Goal: Task Accomplishment & Management: Complete application form

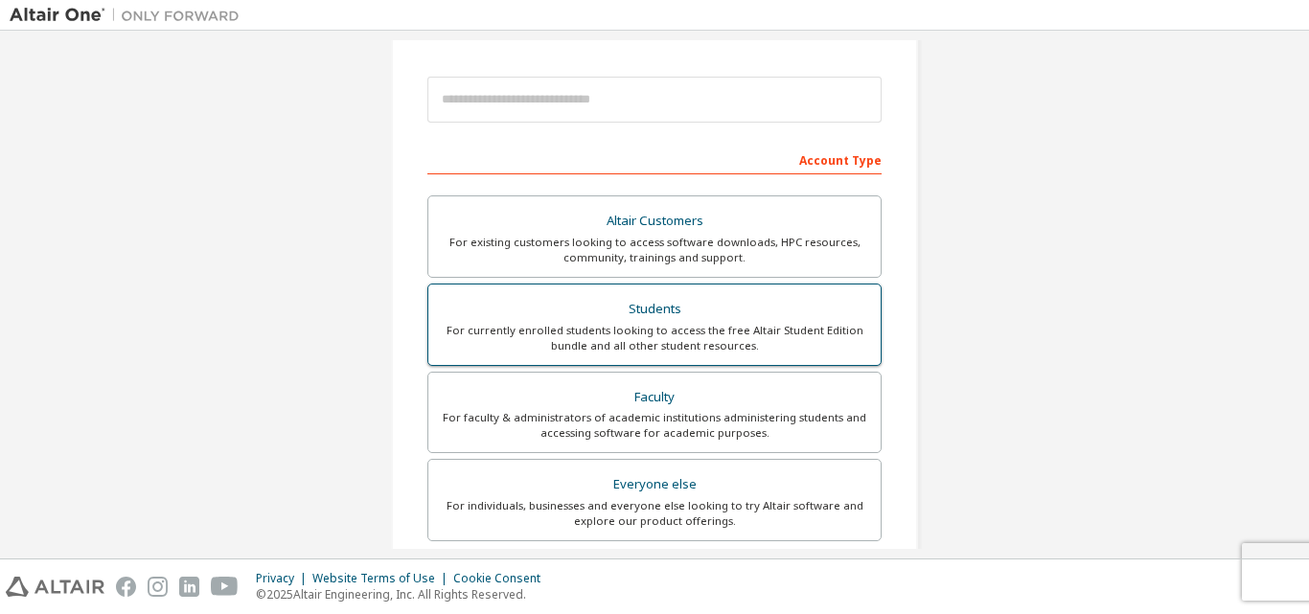
scroll to position [192, 0]
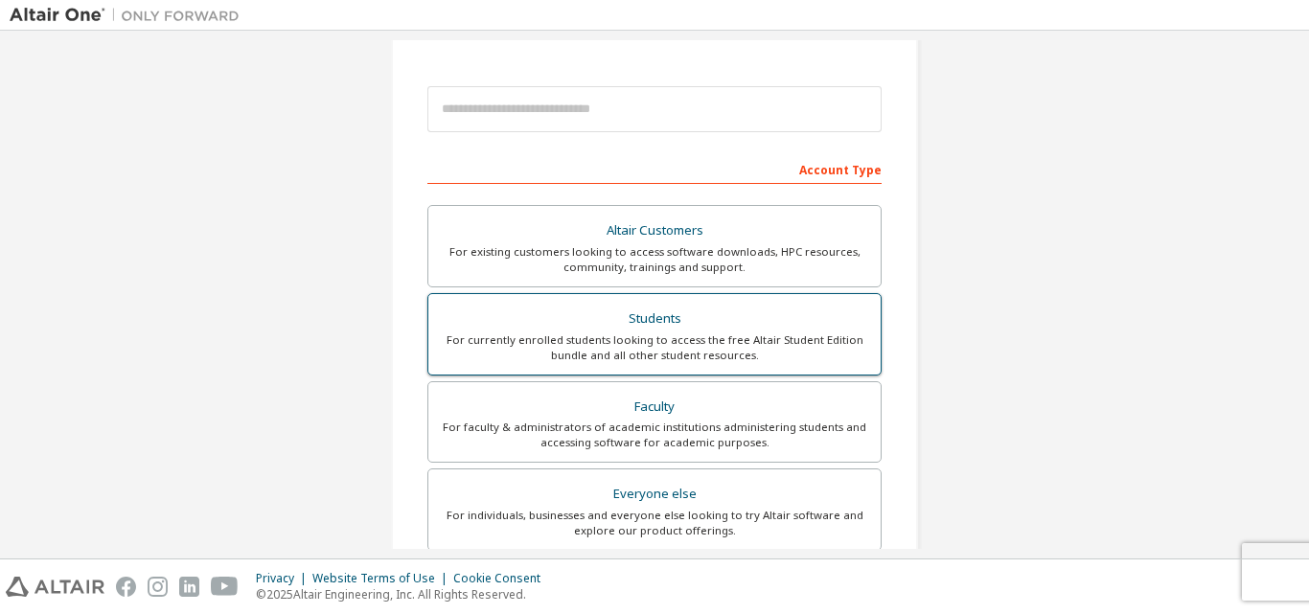
click at [682, 330] on div "Students" at bounding box center [654, 319] width 429 height 27
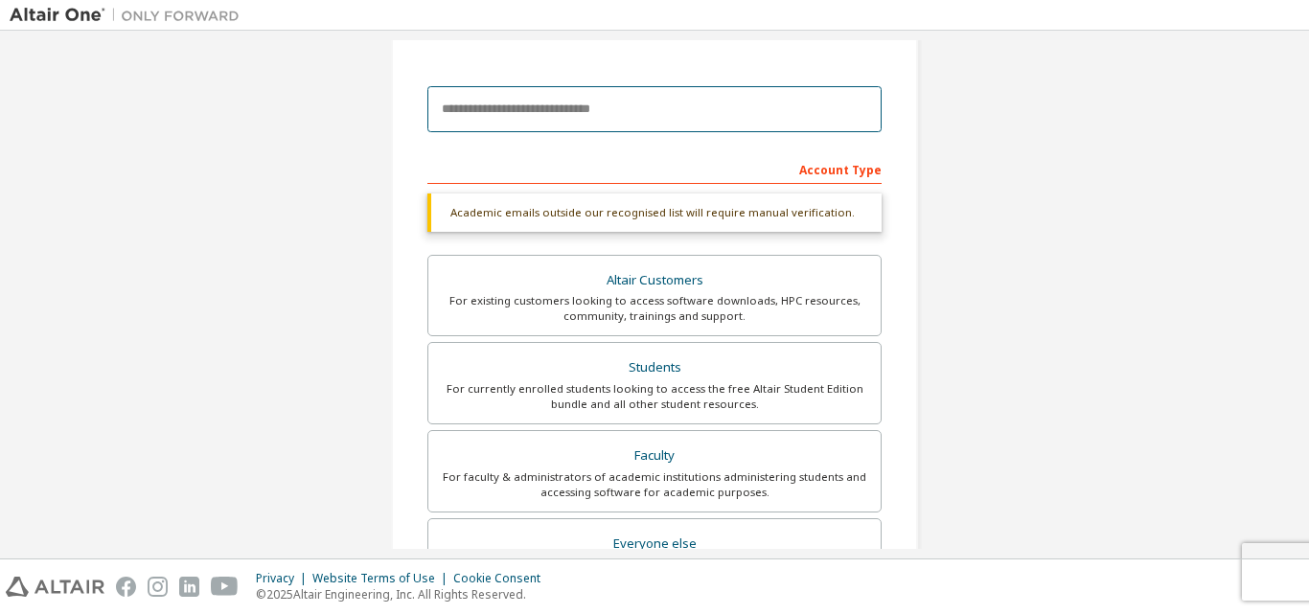
click at [621, 117] on input "email" at bounding box center [654, 109] width 454 height 46
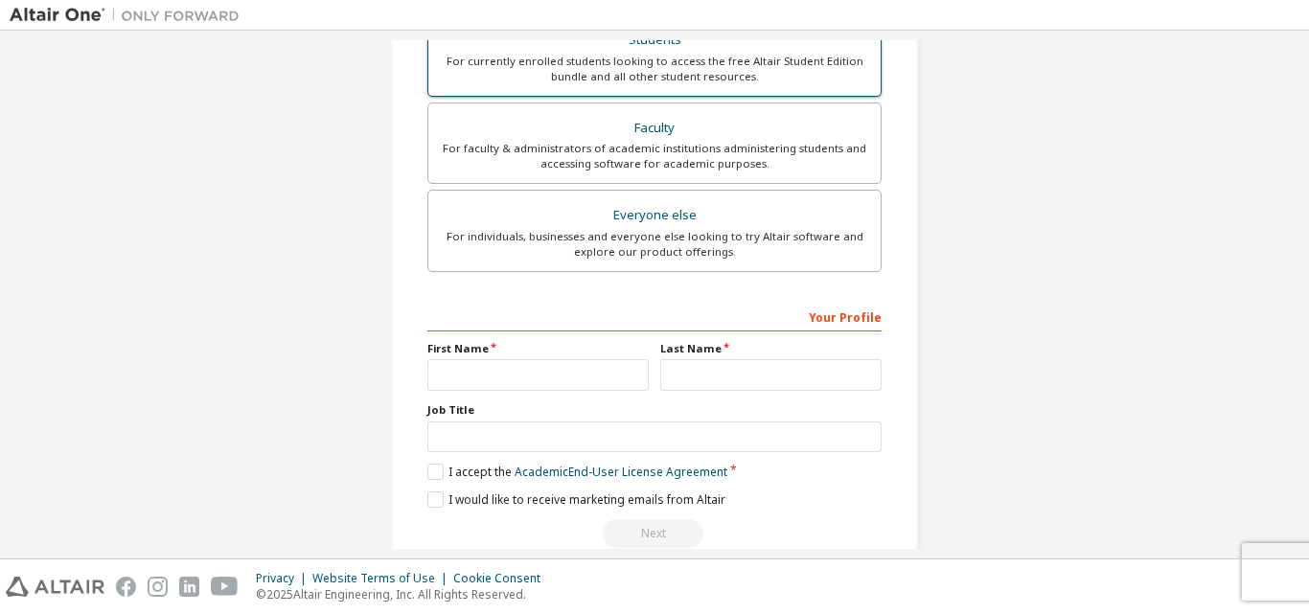
scroll to position [479, 0]
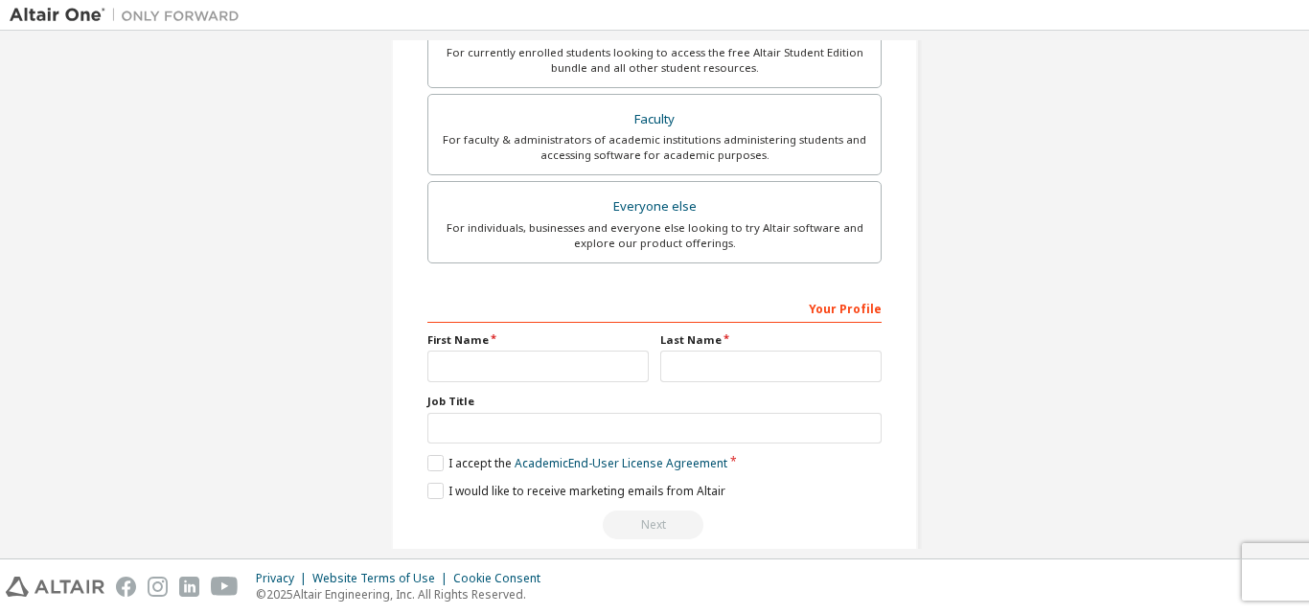
type input "**********"
click at [594, 368] on input "text" at bounding box center [537, 367] width 221 height 32
type input "****"
click at [703, 363] on input "text" at bounding box center [770, 367] width 221 height 32
type input "****"
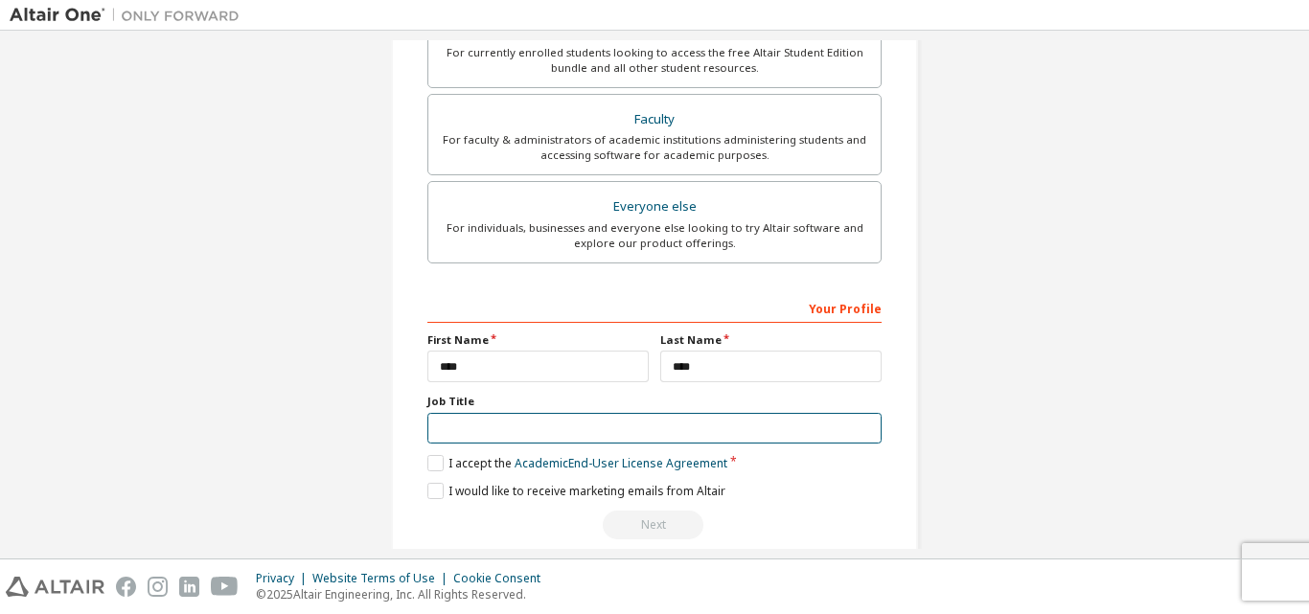
click at [674, 425] on input "text" at bounding box center [654, 429] width 454 height 32
type input "*******"
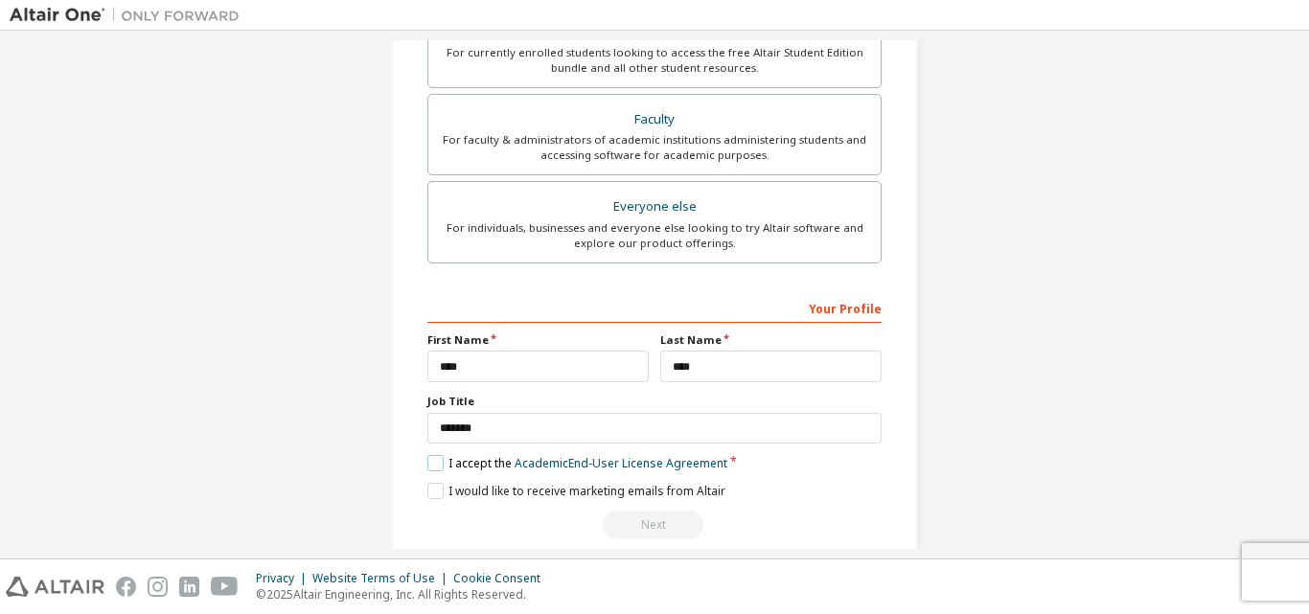
click at [429, 462] on label "I accept the Academic End-User License Agreement" at bounding box center [577, 463] width 300 height 16
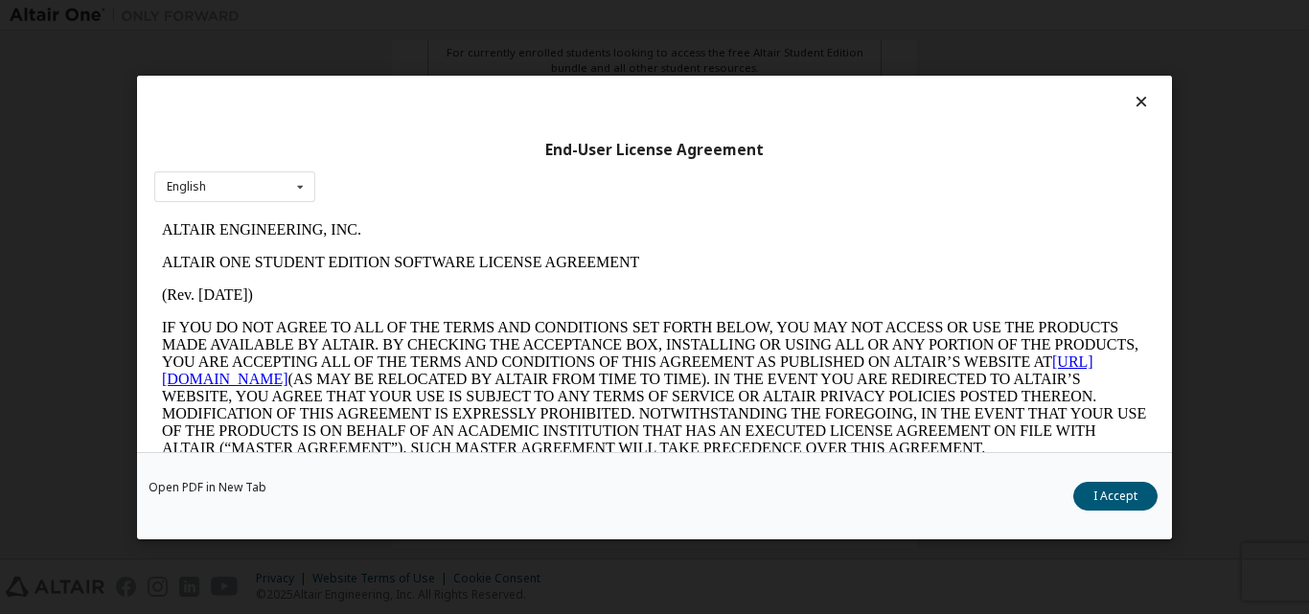
scroll to position [0, 0]
click at [1127, 502] on button "I Accept" at bounding box center [1115, 495] width 84 height 29
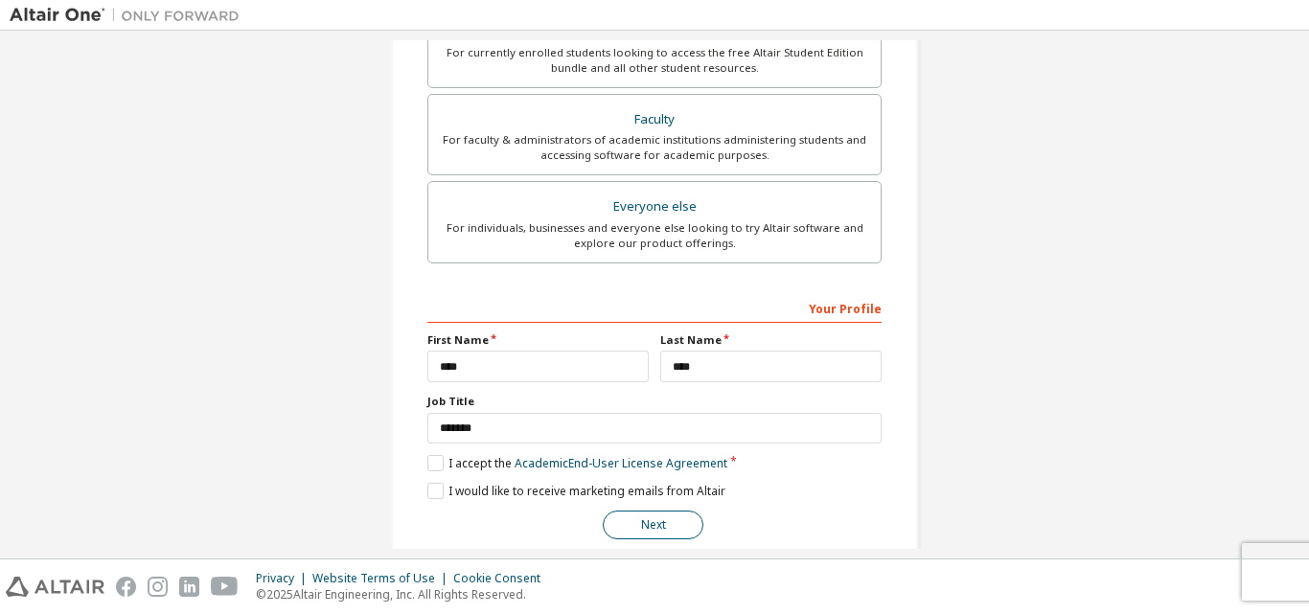
click at [667, 520] on button "Next" at bounding box center [653, 525] width 101 height 29
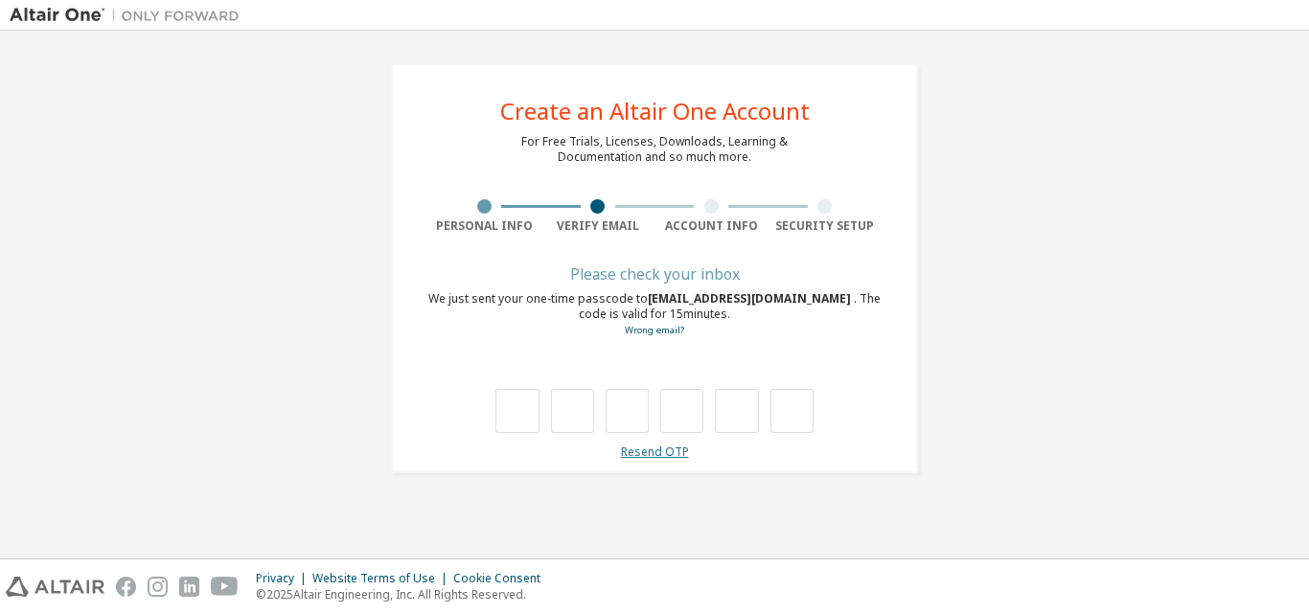
click at [641, 447] on link "Resend OTP" at bounding box center [655, 452] width 68 height 16
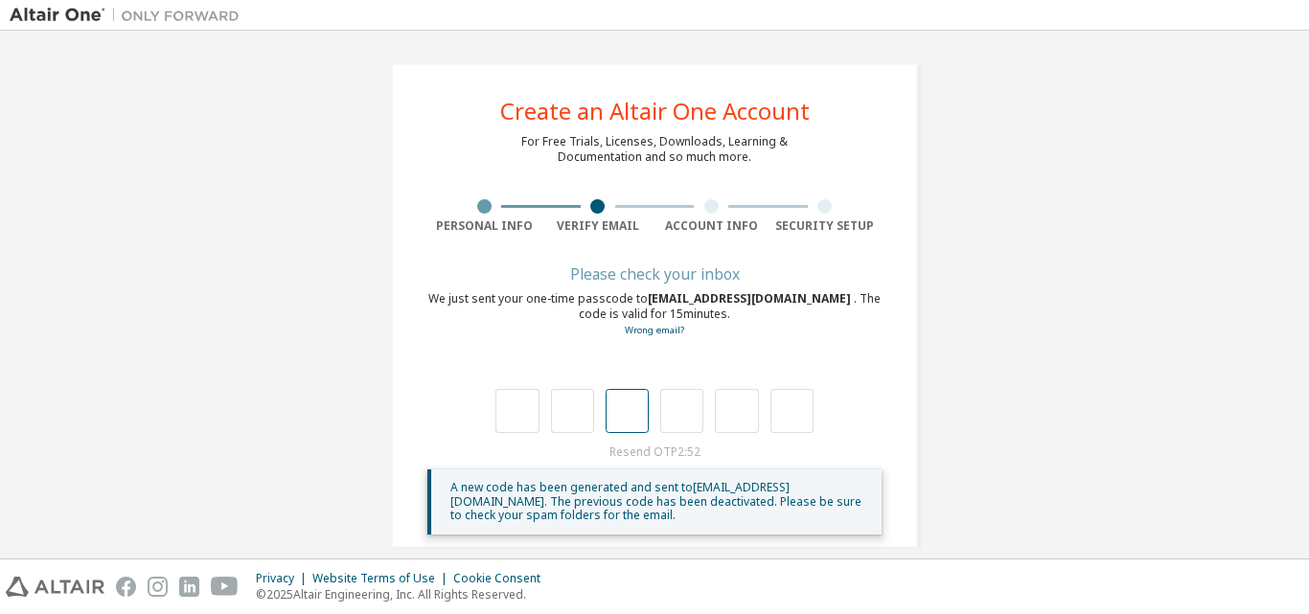
scroll to position [22, 0]
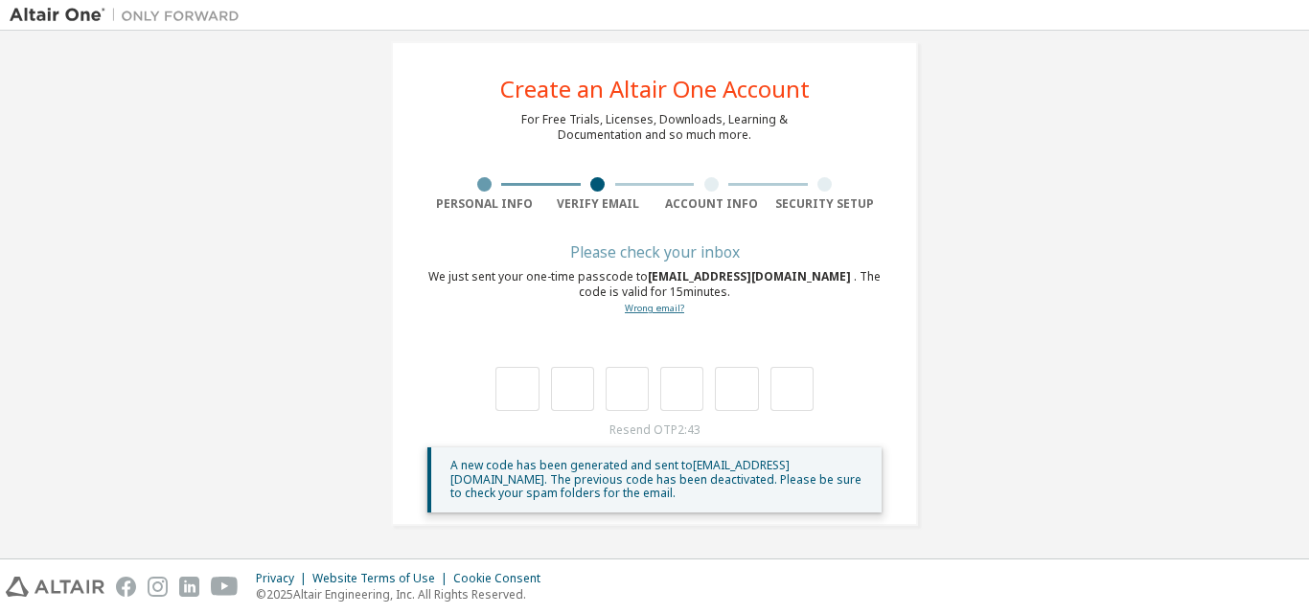
click at [641, 311] on link "Wrong email?" at bounding box center [654, 308] width 59 height 12
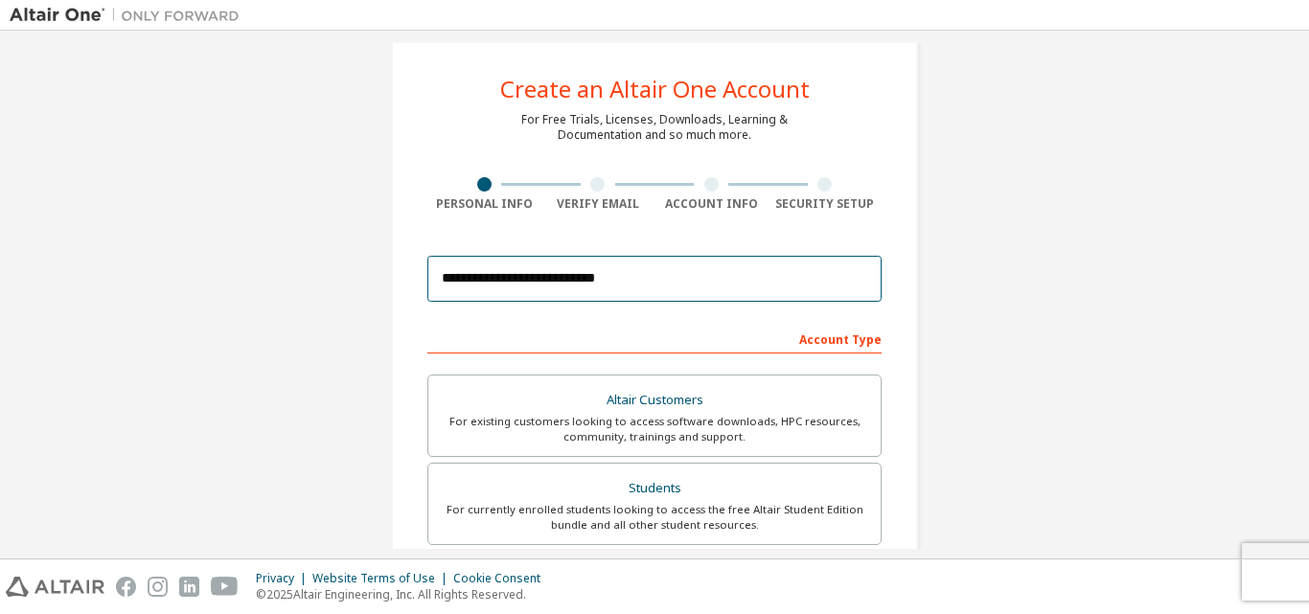
click at [522, 277] on input "**********" at bounding box center [654, 279] width 454 height 46
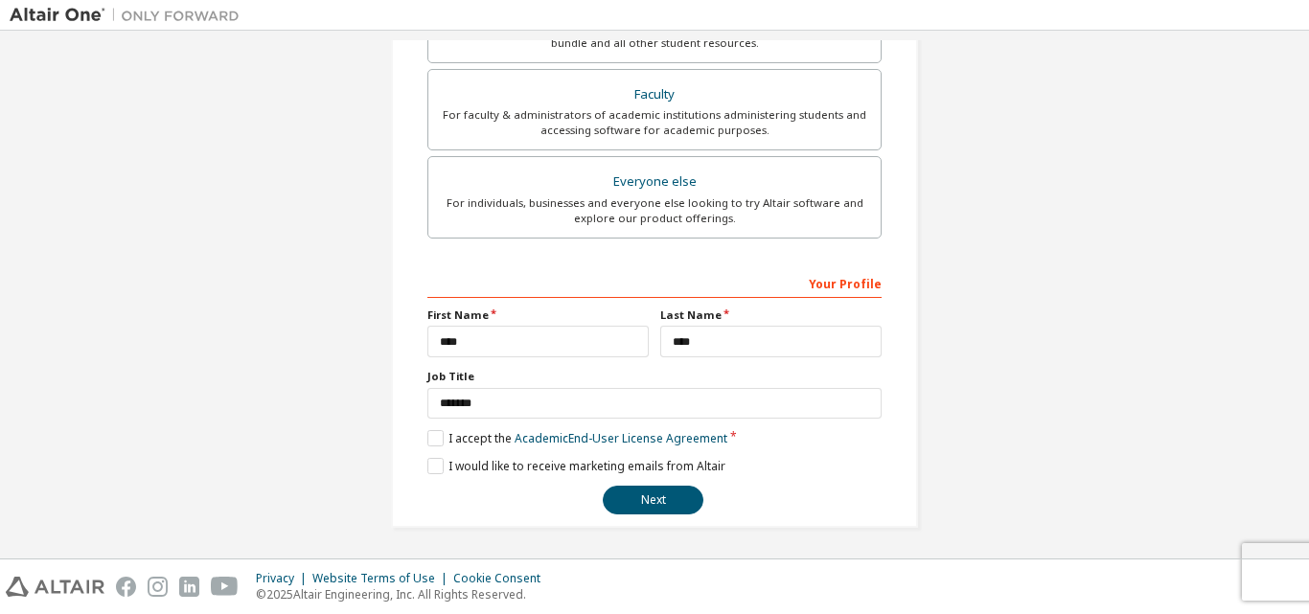
scroll to position [506, 0]
type input "**********"
click at [660, 502] on button "Next" at bounding box center [653, 498] width 101 height 29
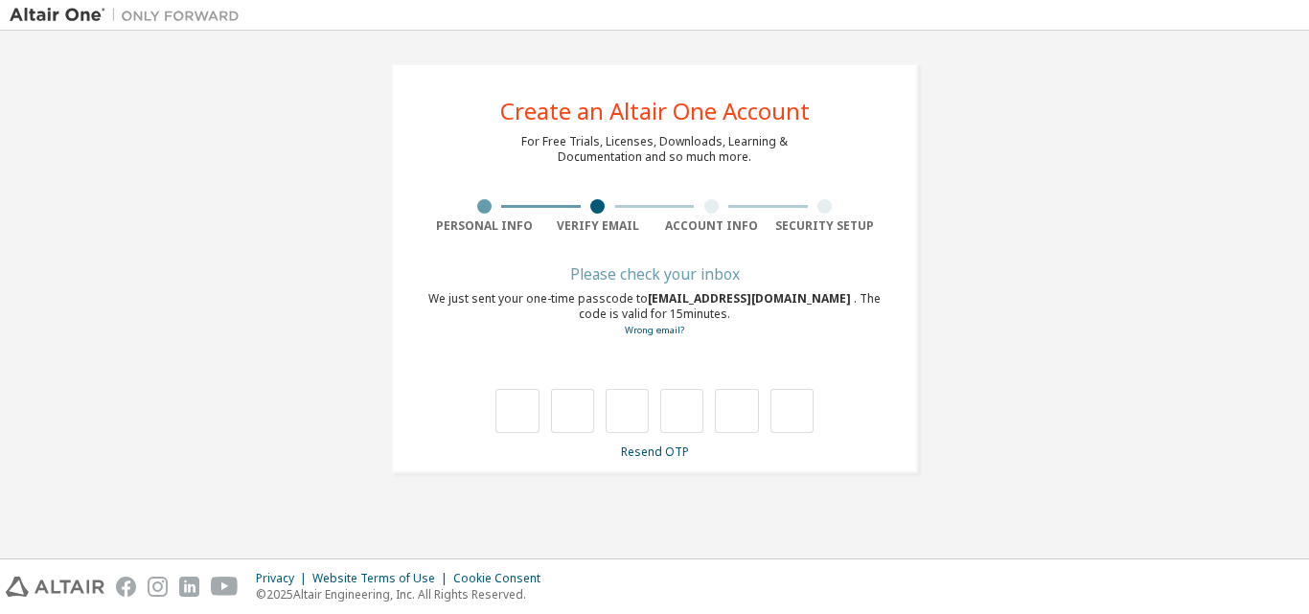
scroll to position [0, 0]
click at [657, 449] on link "Resend OTP" at bounding box center [655, 452] width 68 height 16
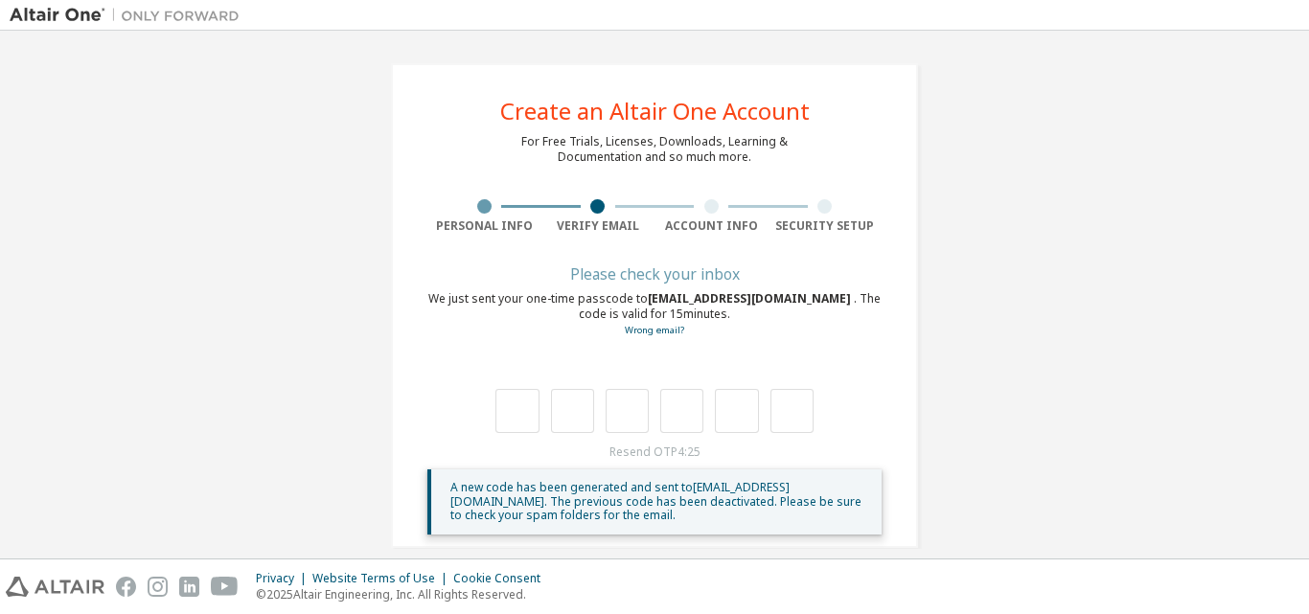
scroll to position [22, 0]
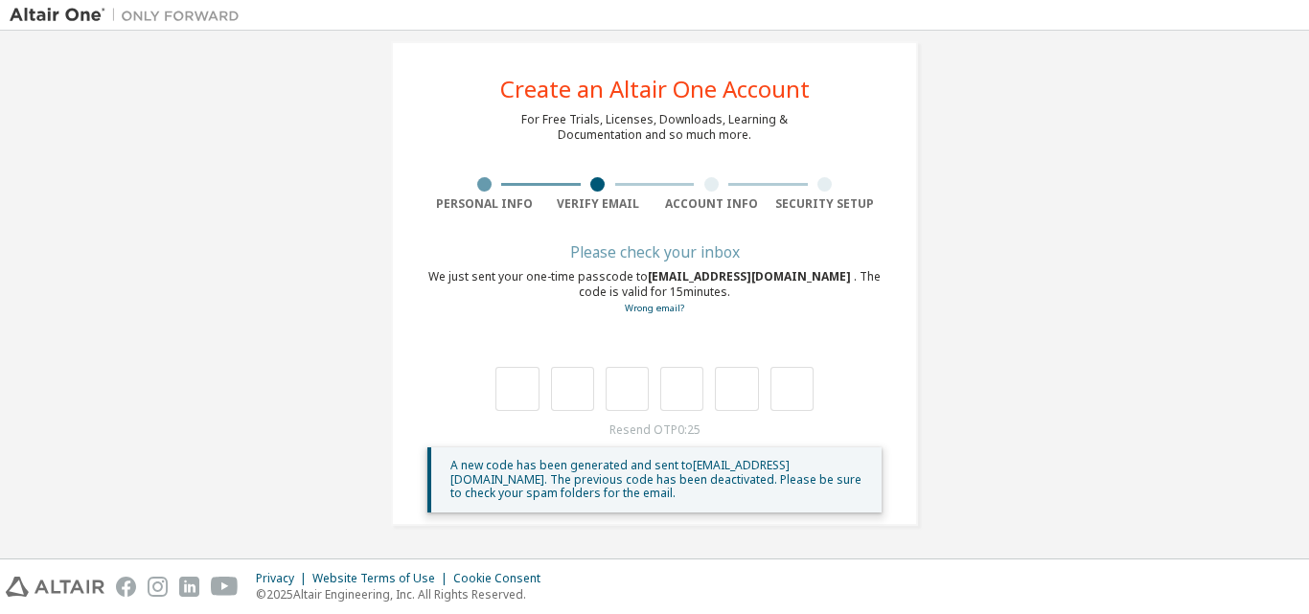
drag, startPoint x: 590, startPoint y: 193, endPoint x: 595, endPoint y: 178, distance: 15.1
click at [594, 182] on div "Verify Email" at bounding box center [598, 194] width 114 height 34
click at [484, 188] on div at bounding box center [484, 184] width 14 height 14
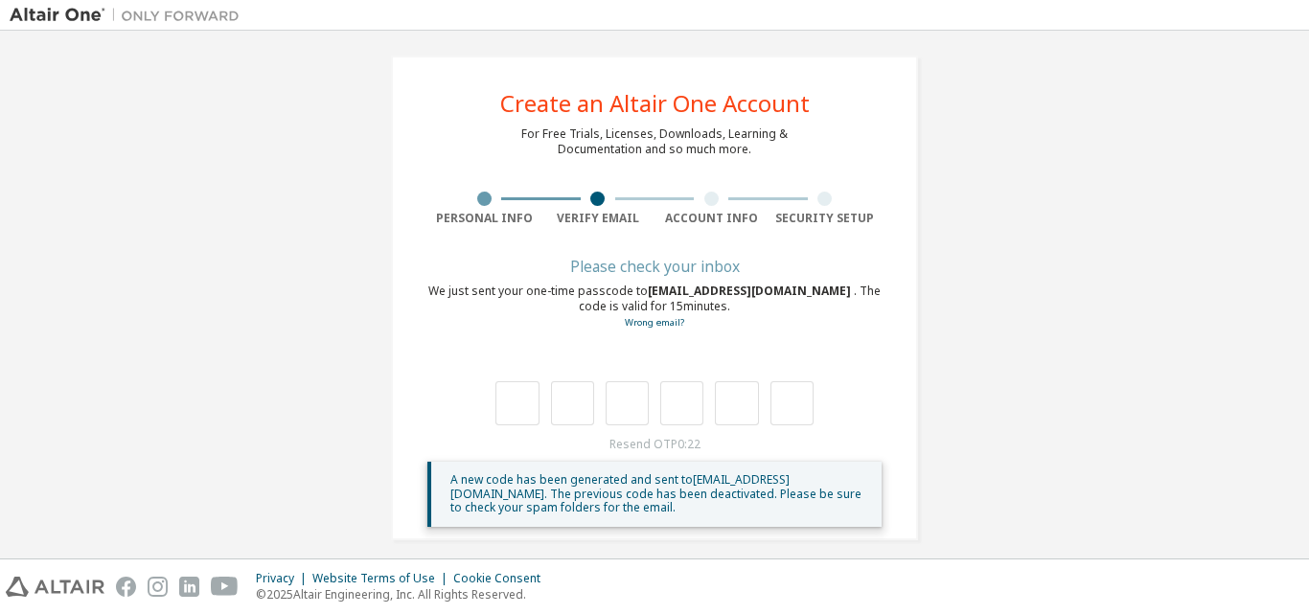
scroll to position [0, 0]
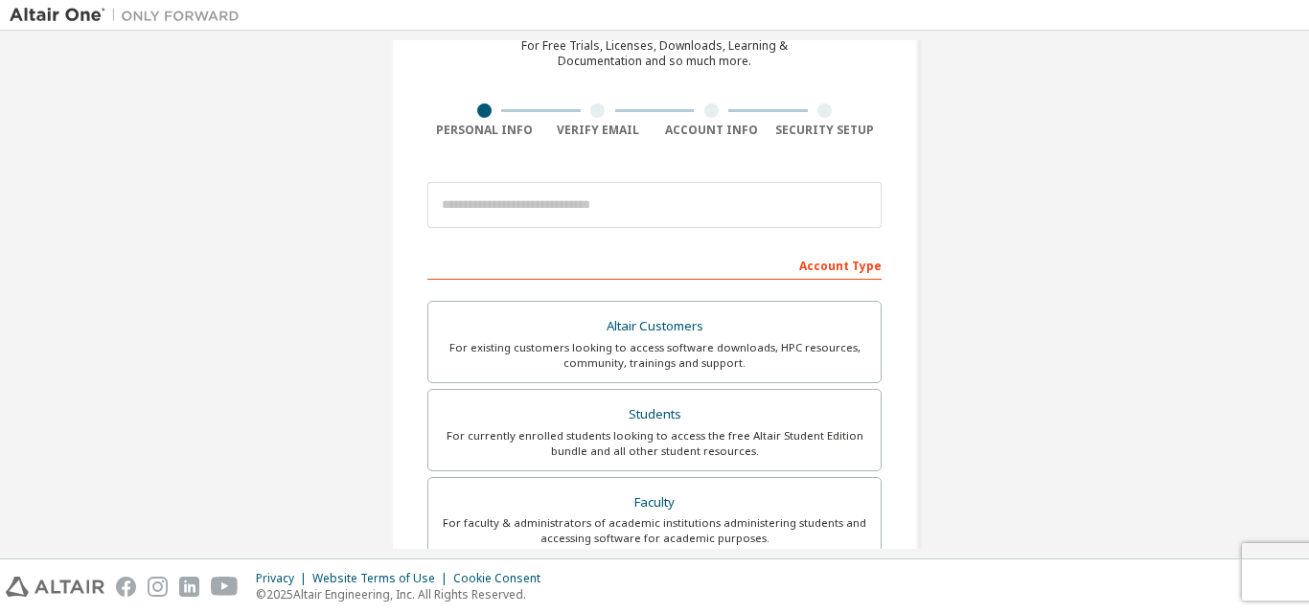
scroll to position [192, 0]
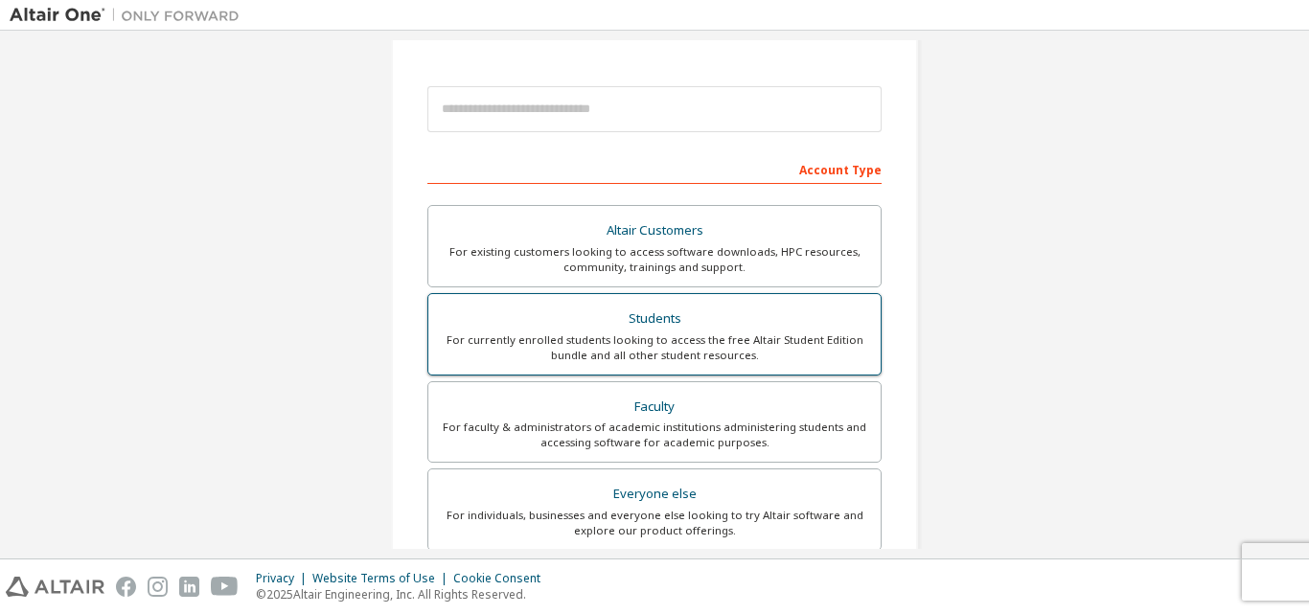
click at [641, 330] on div "Students" at bounding box center [654, 319] width 429 height 27
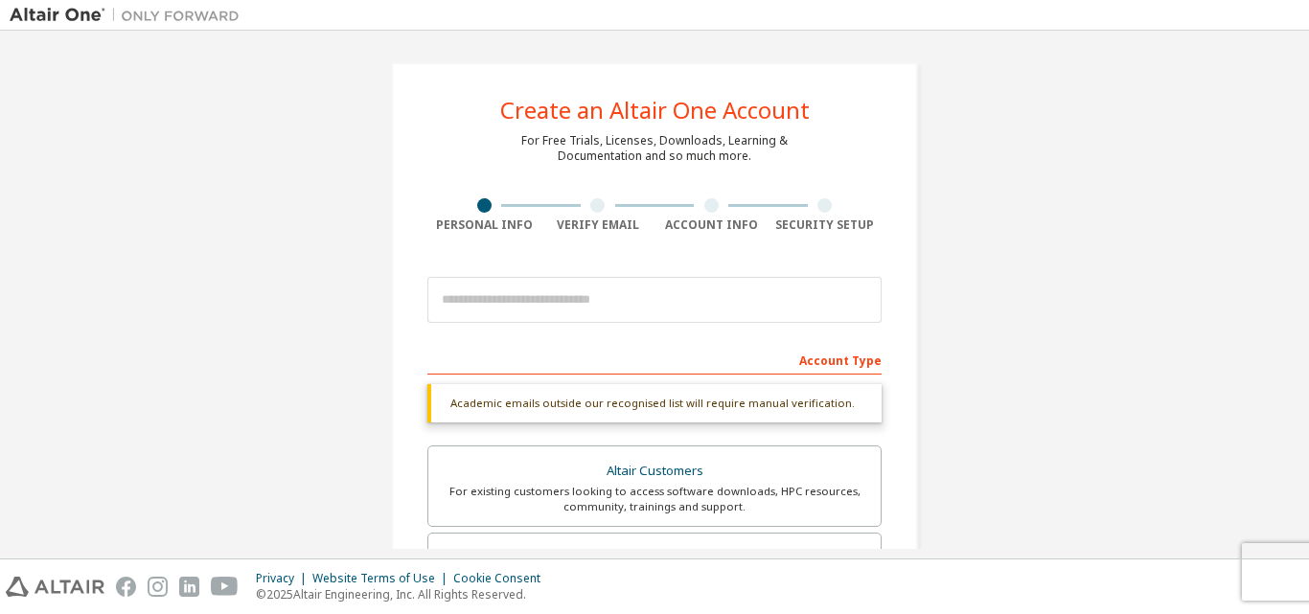
scroll to position [0, 0]
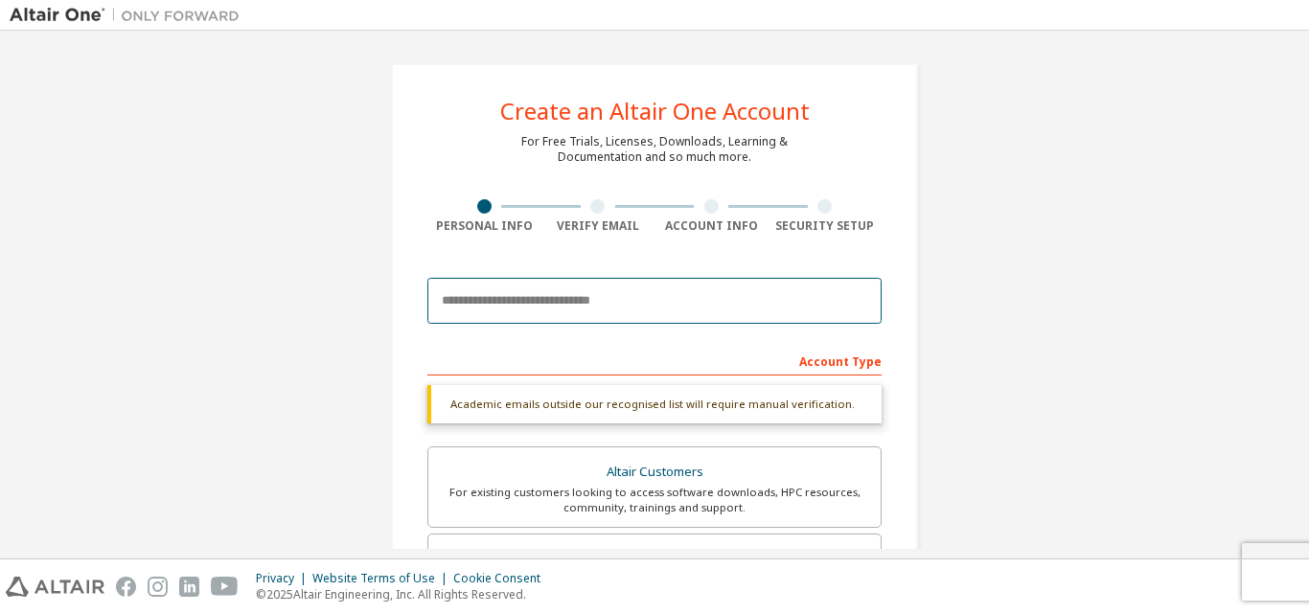
click at [594, 307] on input "email" at bounding box center [654, 301] width 454 height 46
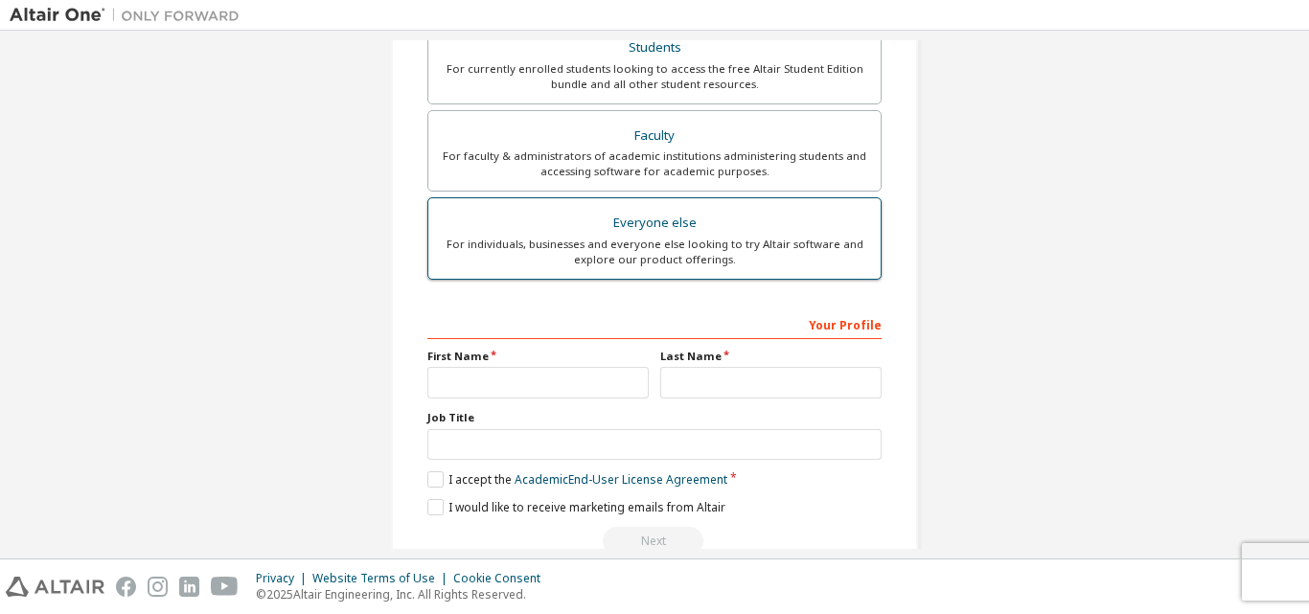
scroll to position [506, 0]
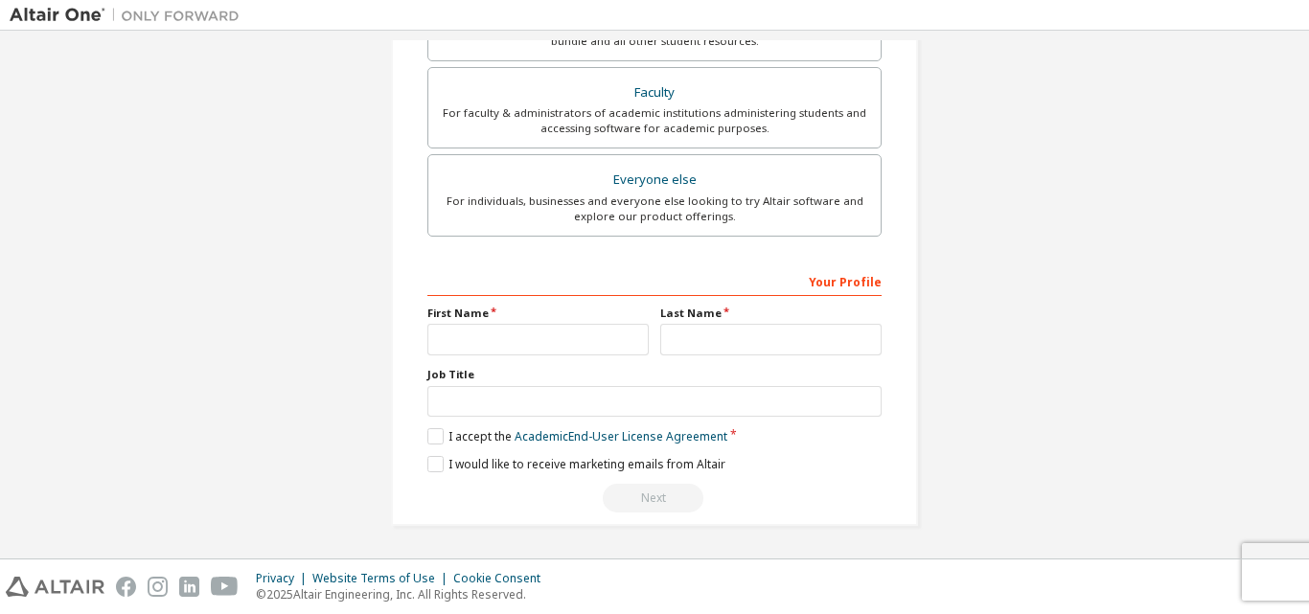
type input "**********"
click at [577, 343] on input "text" at bounding box center [537, 340] width 221 height 32
type input "*****"
click at [801, 341] on input "text" at bounding box center [770, 340] width 221 height 32
type input "*******"
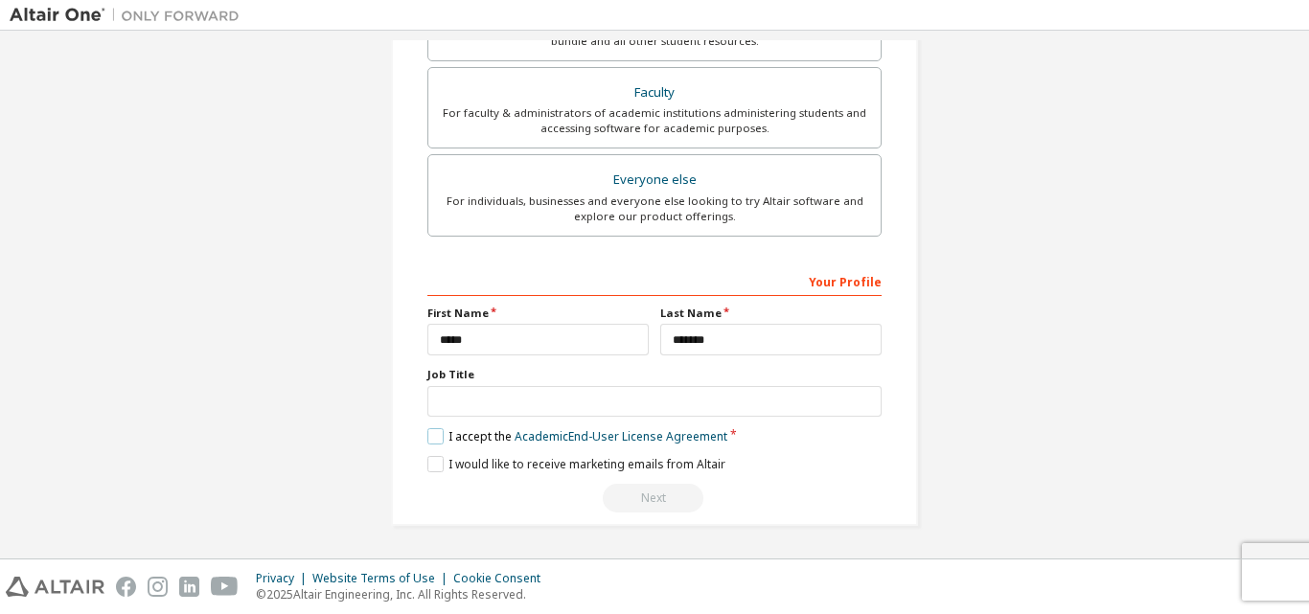
click at [433, 438] on label "I accept the Academic End-User License Agreement" at bounding box center [577, 436] width 300 height 16
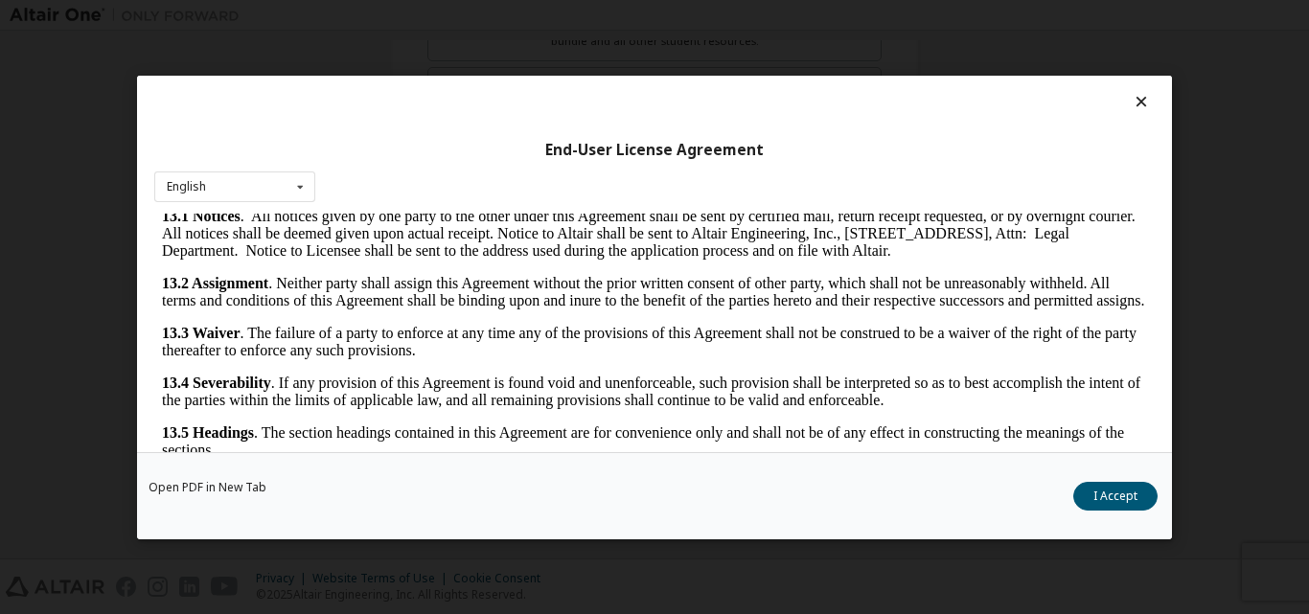
scroll to position [3178, 0]
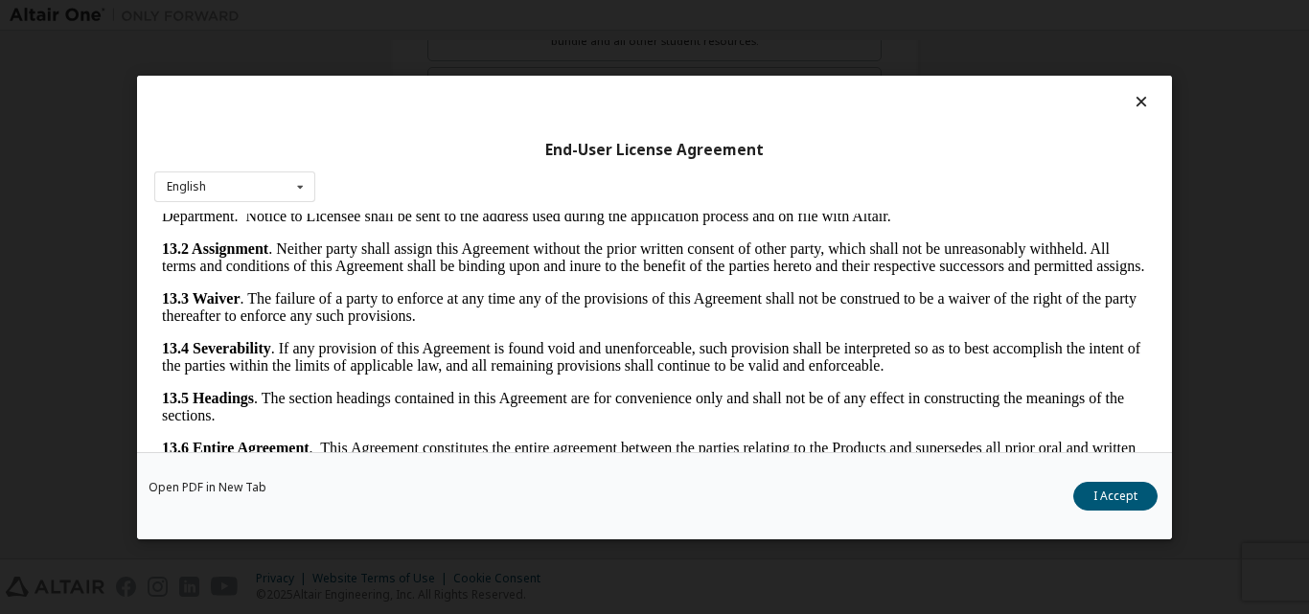
click at [1110, 487] on button "I Accept" at bounding box center [1115, 495] width 84 height 29
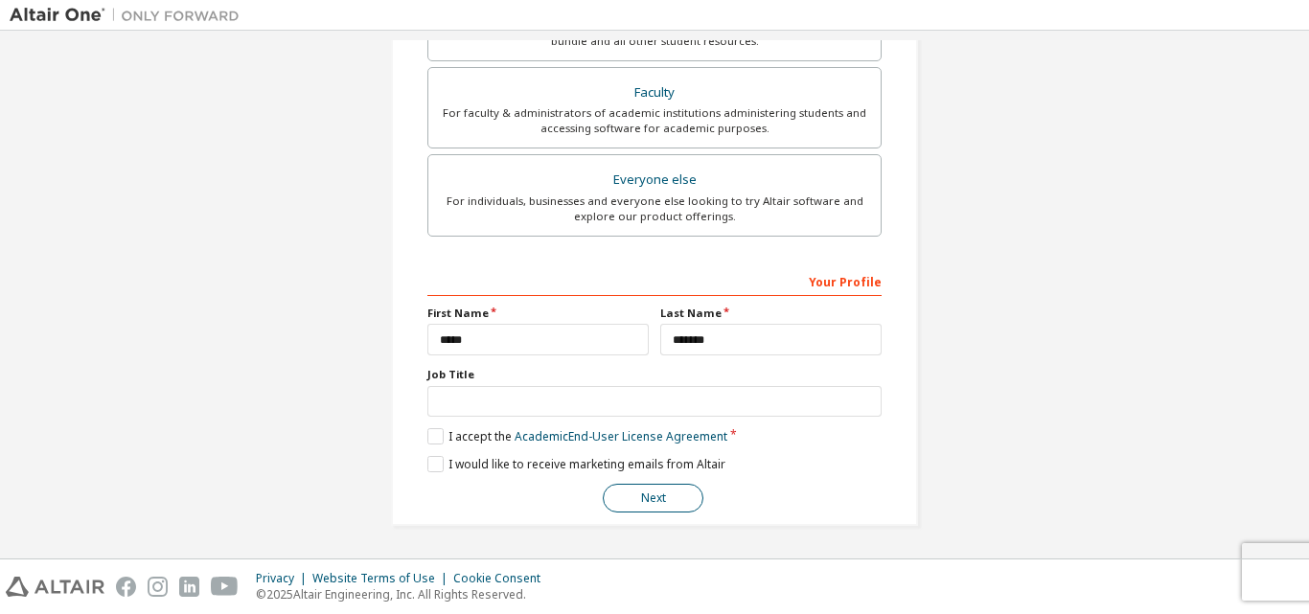
click at [663, 499] on button "Next" at bounding box center [653, 498] width 101 height 29
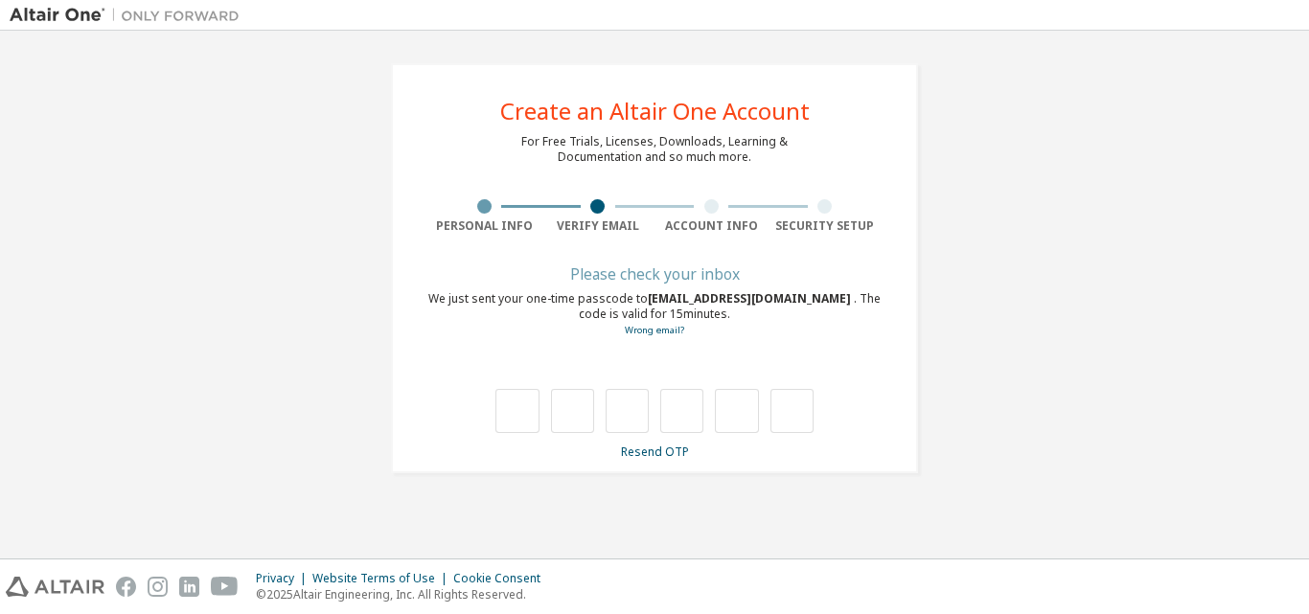
scroll to position [0, 0]
type input "*"
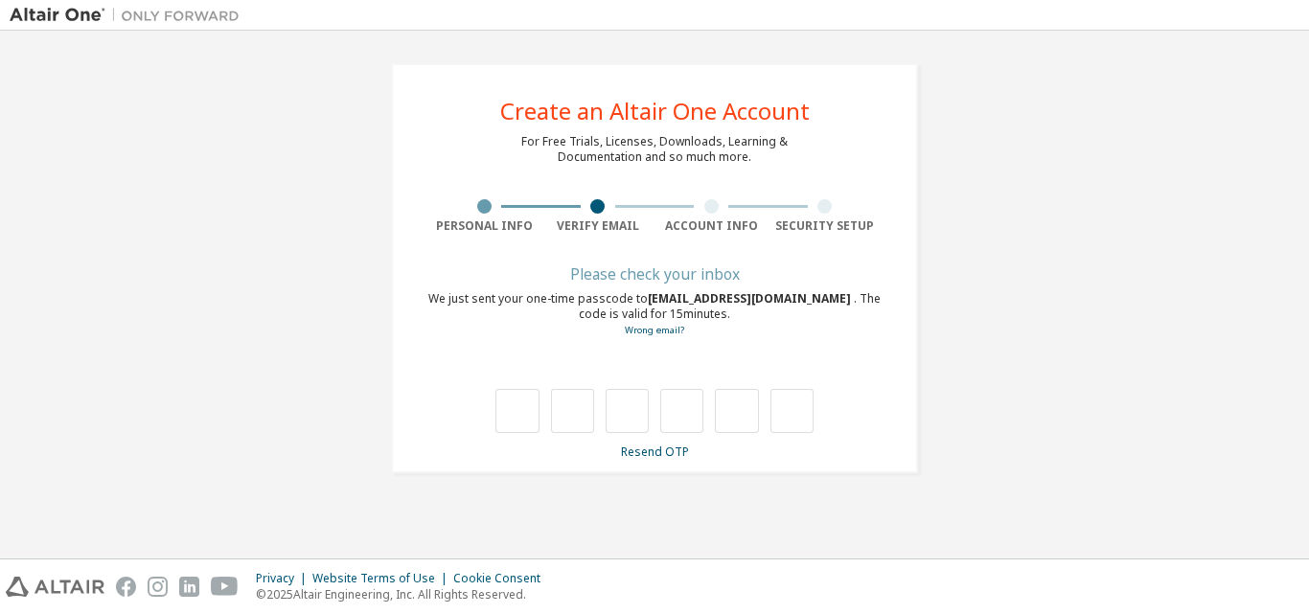
type input "*"
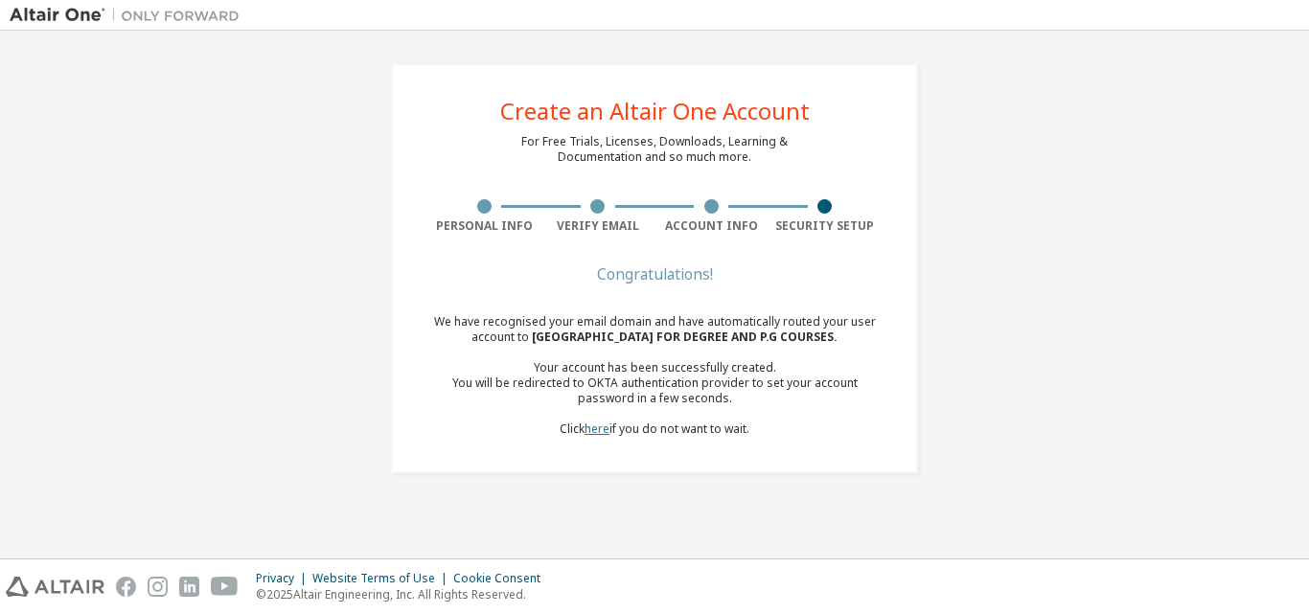
click at [589, 428] on link "here" at bounding box center [596, 429] width 25 height 16
